Goal: Task Accomplishment & Management: Use online tool/utility

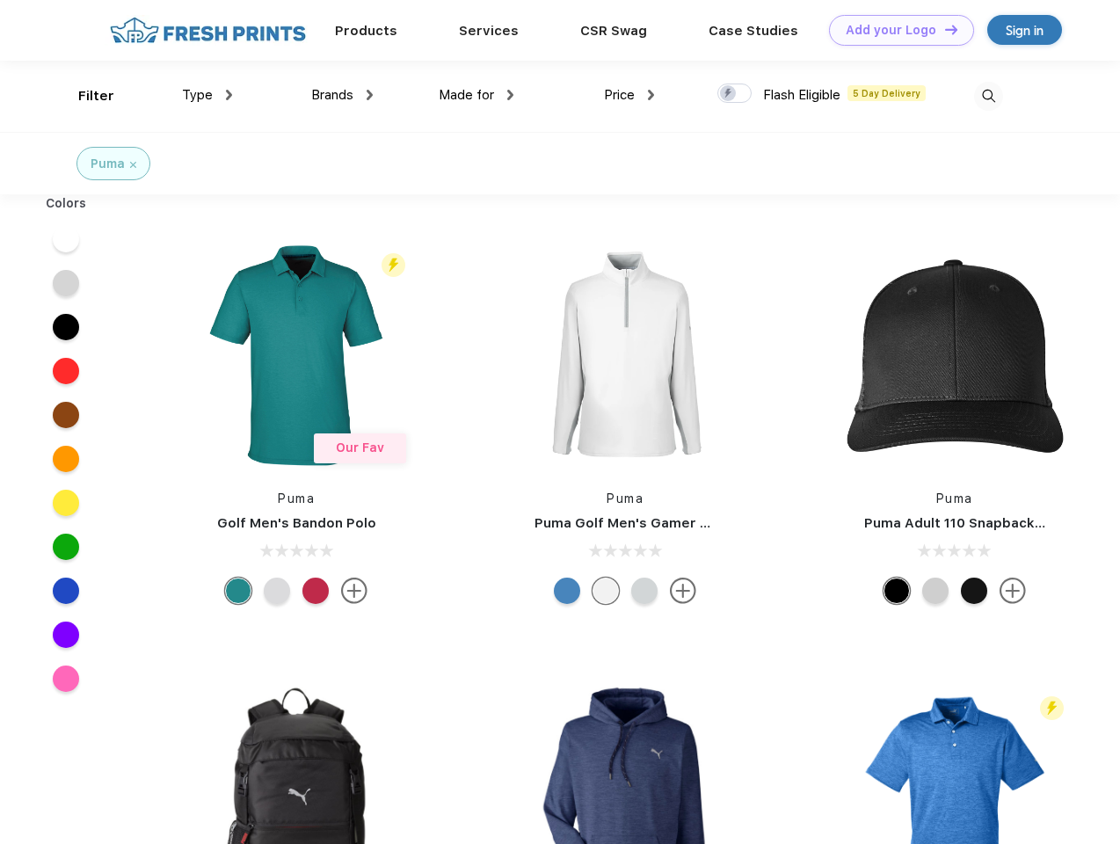
click at [895, 30] on link "Add your Logo Design Tool" at bounding box center [901, 30] width 145 height 31
click at [0, 0] on div "Design Tool" at bounding box center [0, 0] width 0 height 0
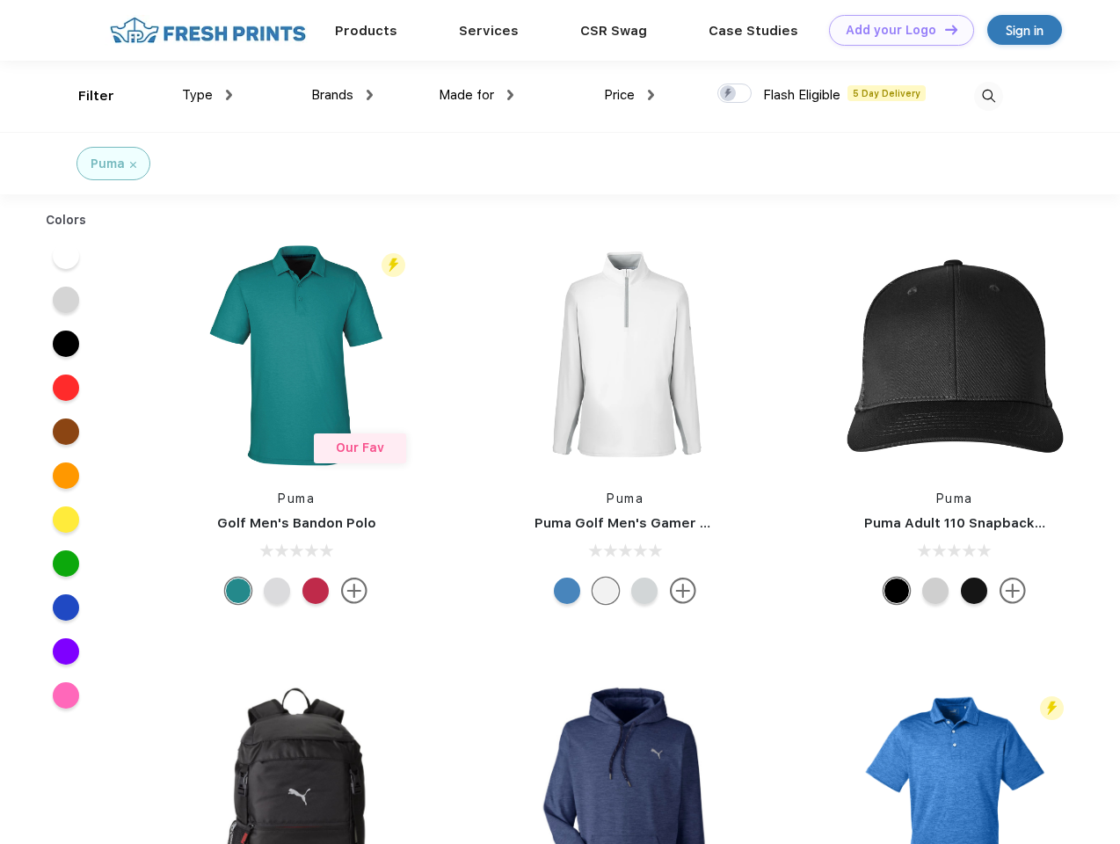
click at [944, 29] on link "Add your Logo Design Tool" at bounding box center [901, 30] width 145 height 31
click at [84, 96] on div "Filter" at bounding box center [96, 96] width 36 height 20
click at [208, 95] on span "Type" at bounding box center [197, 95] width 31 height 16
click at [342, 95] on span "Brands" at bounding box center [332, 95] width 42 height 16
click at [477, 95] on span "Made for" at bounding box center [466, 95] width 55 height 16
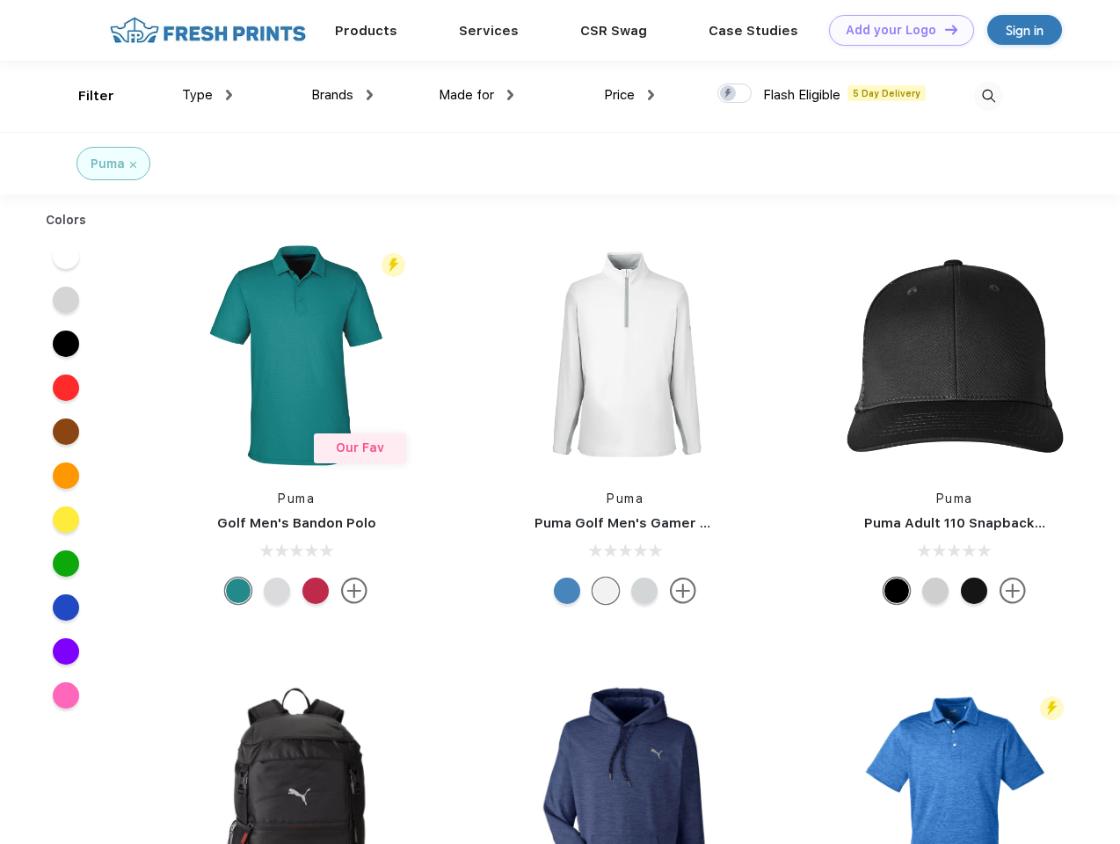
click at [630, 95] on span "Price" at bounding box center [619, 95] width 31 height 16
click at [735, 94] on div at bounding box center [735, 93] width 34 height 19
click at [729, 94] on input "checkbox" at bounding box center [723, 88] width 11 height 11
click at [988, 96] on img at bounding box center [988, 96] width 29 height 29
